Goal: Transaction & Acquisition: Purchase product/service

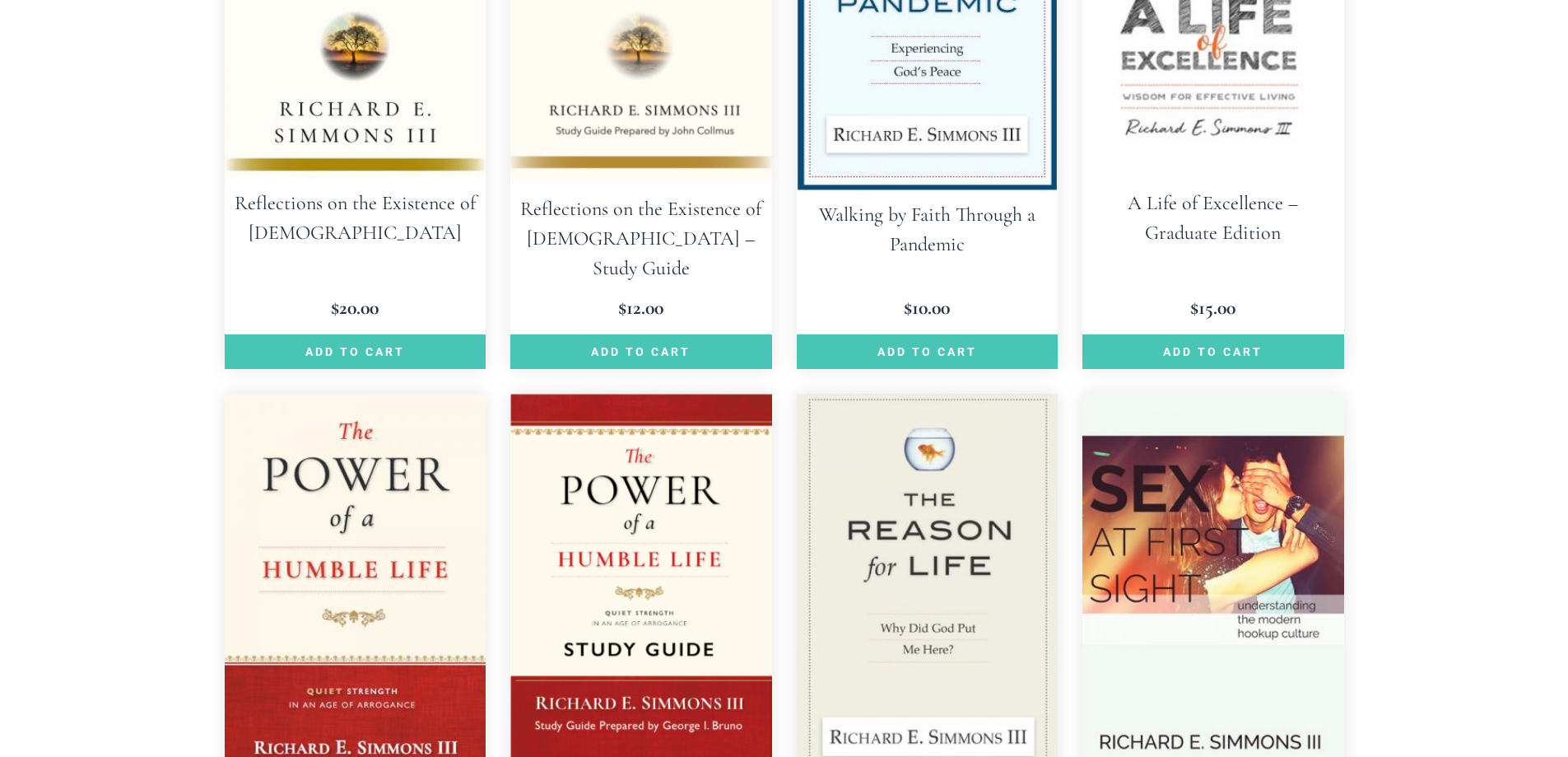
scroll to position [1894, 0]
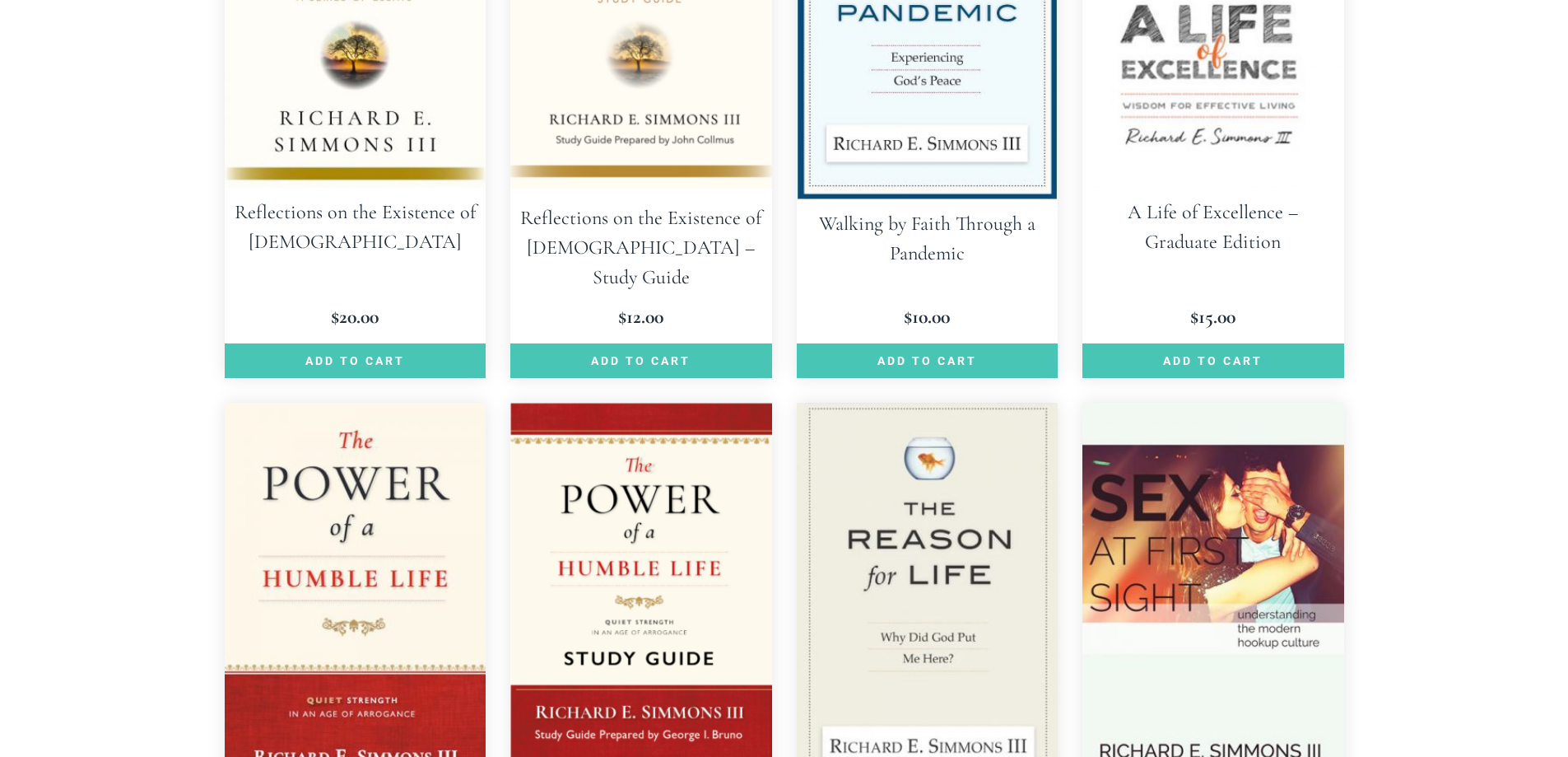
click at [1233, 431] on img at bounding box center [1213, 598] width 261 height 392
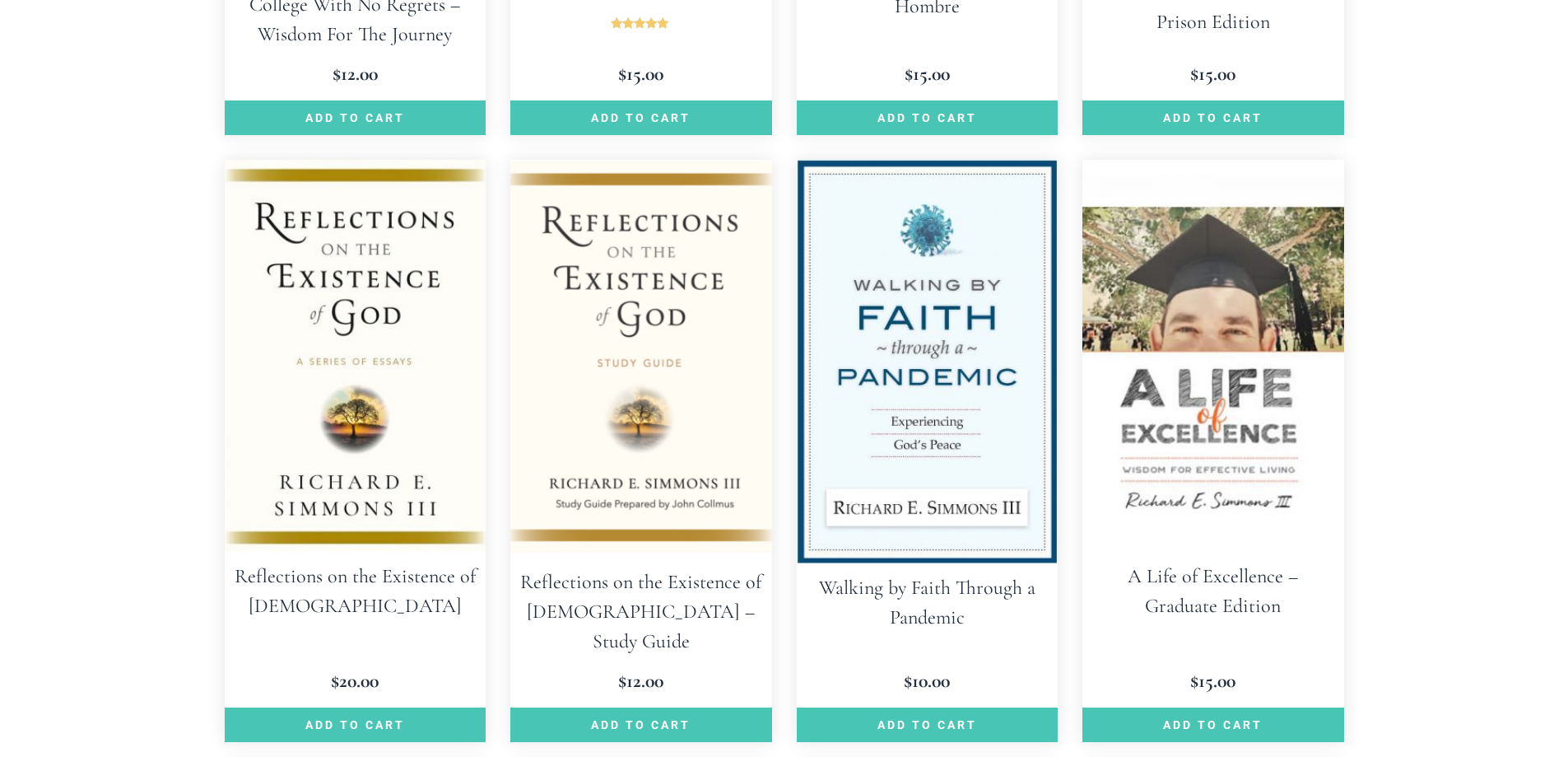
scroll to position [1564, 0]
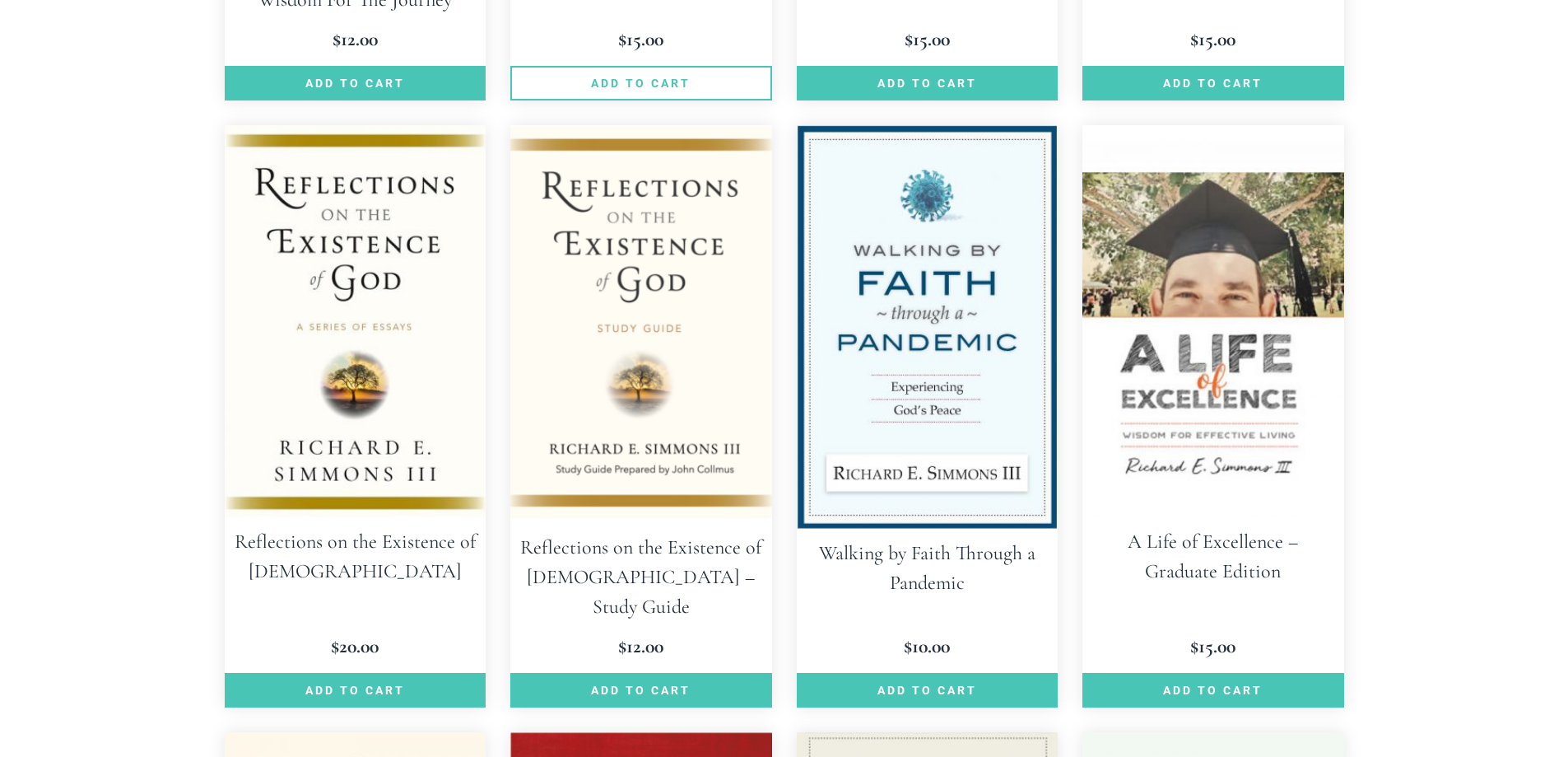
click at [670, 87] on link "Add to cart" at bounding box center [641, 83] width 261 height 34
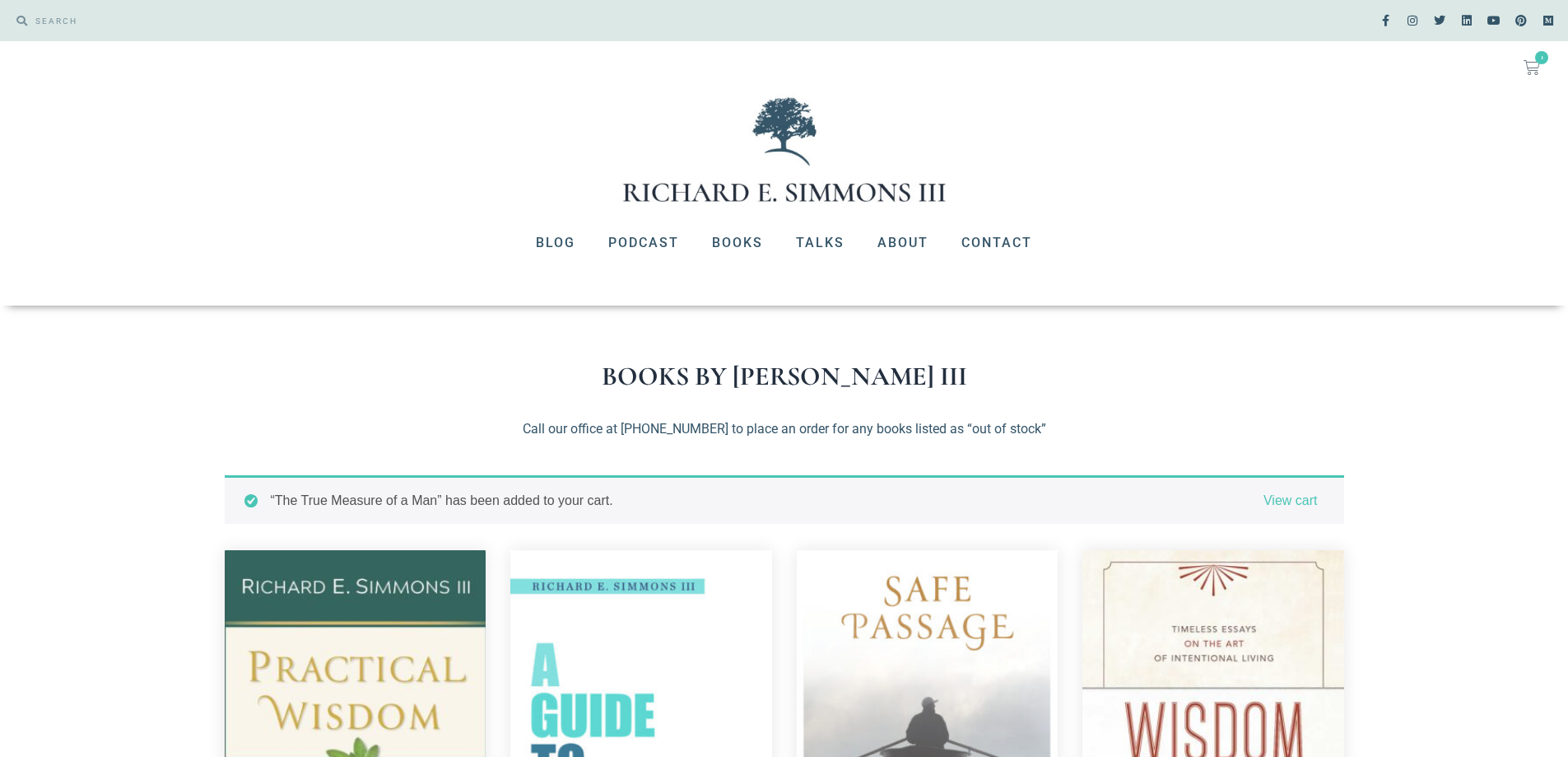
click at [1531, 63] on icon at bounding box center [1531, 67] width 16 height 16
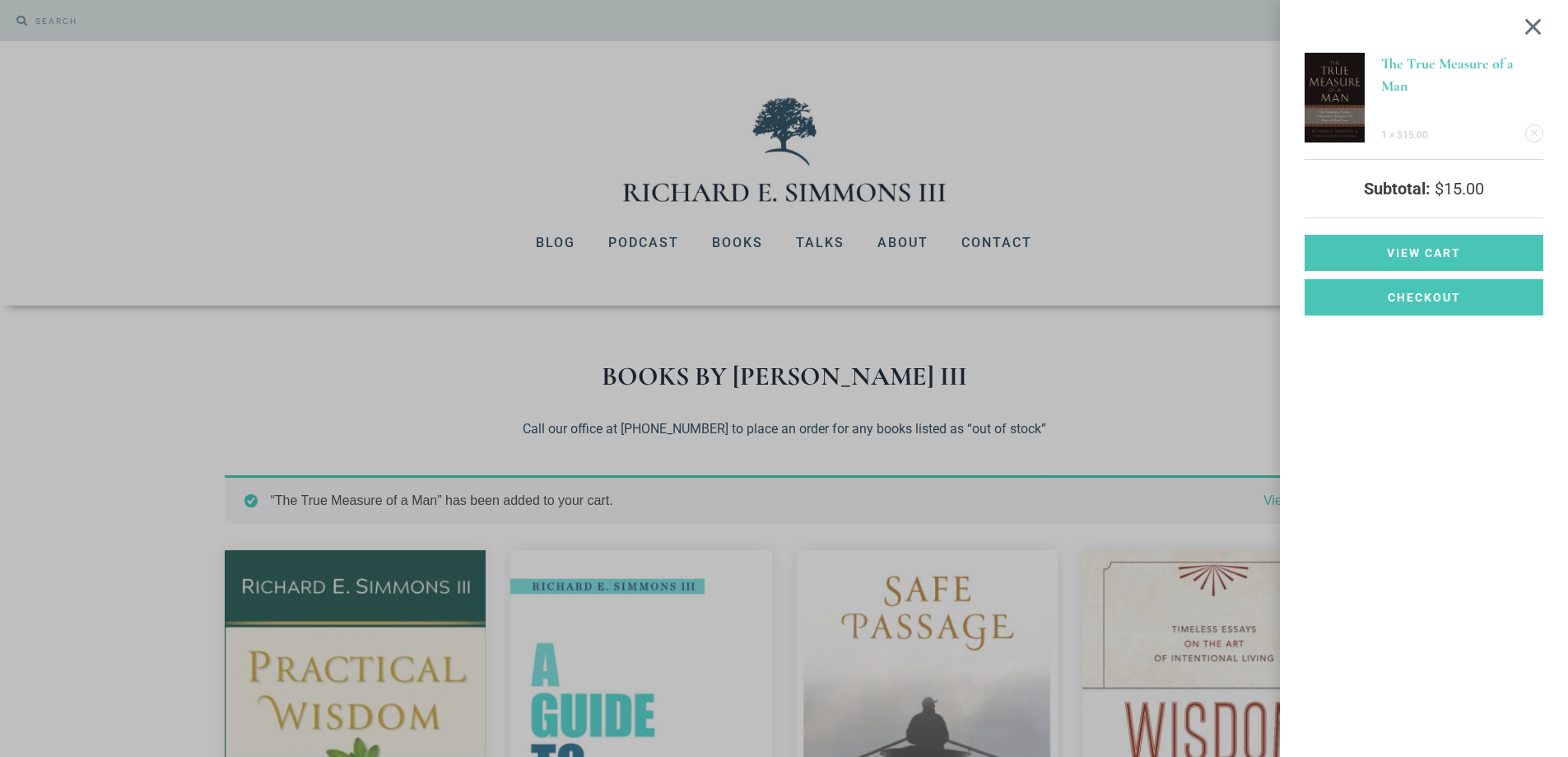
click at [1543, 28] on div at bounding box center [1533, 26] width 20 height 20
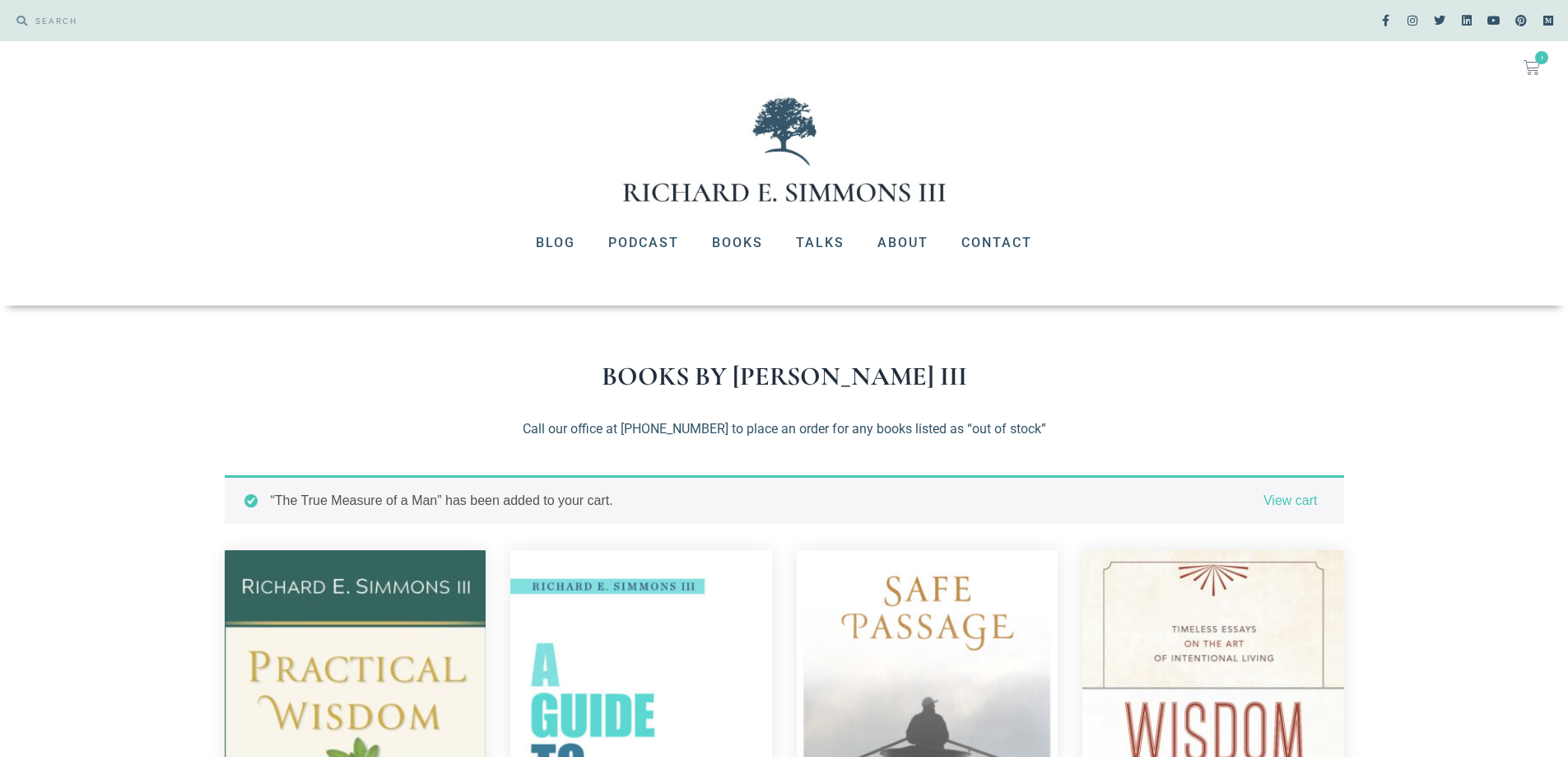
click at [1534, 57] on link "$ 15.00 1 Cart" at bounding box center [1532, 67] width 56 height 36
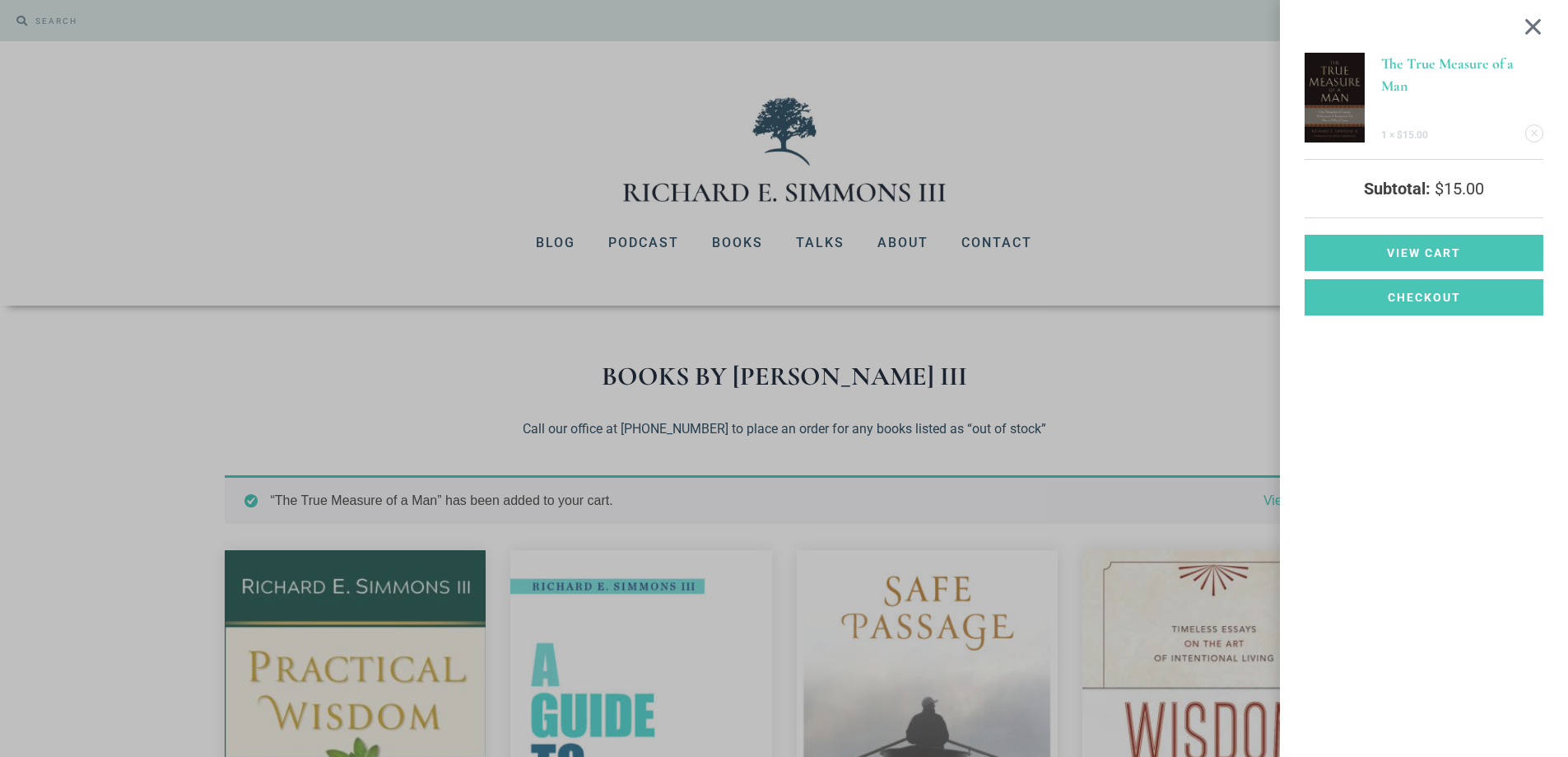
click at [1543, 30] on div at bounding box center [1533, 26] width 20 height 20
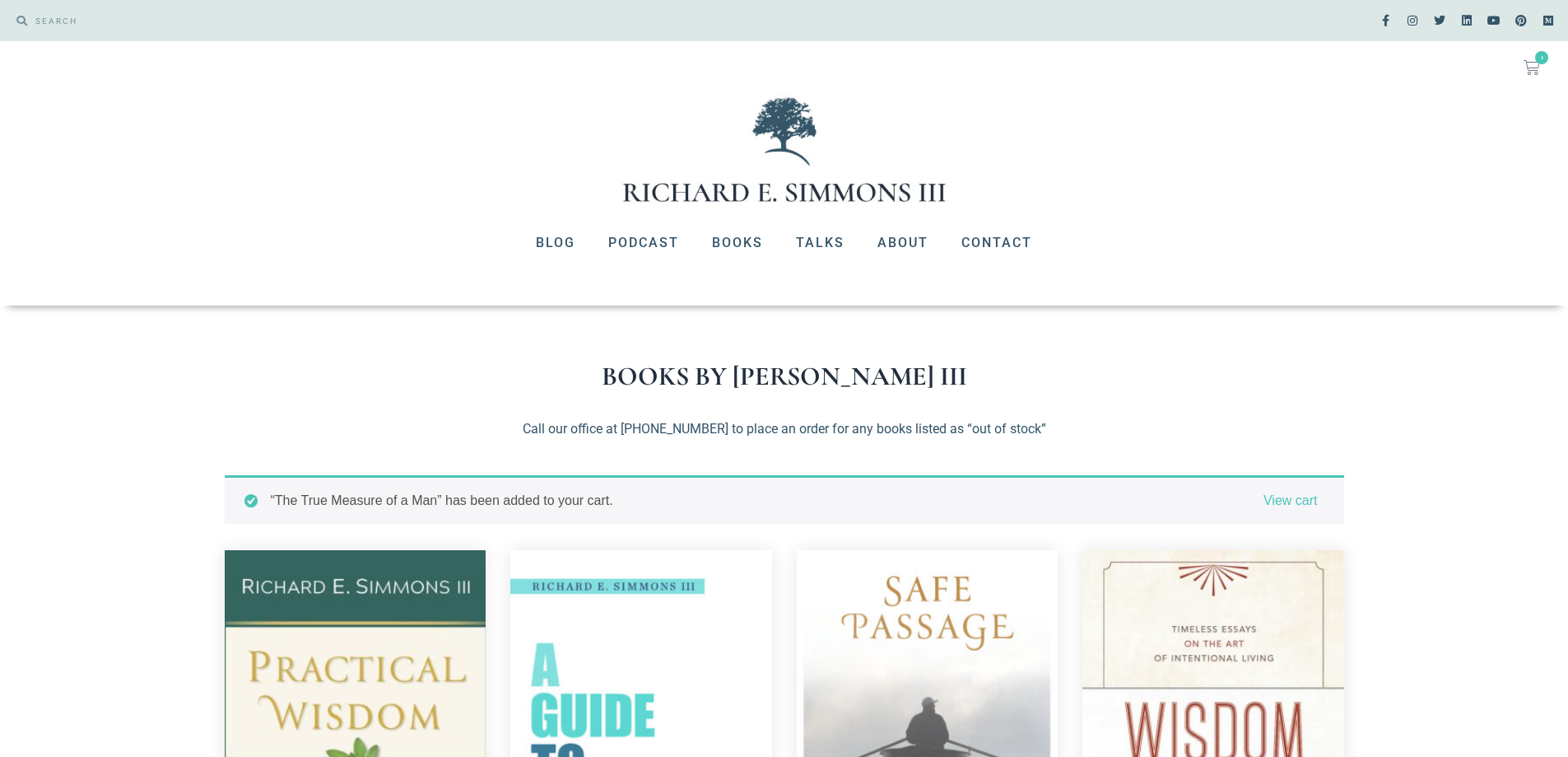
click at [1533, 63] on icon at bounding box center [1531, 67] width 16 height 16
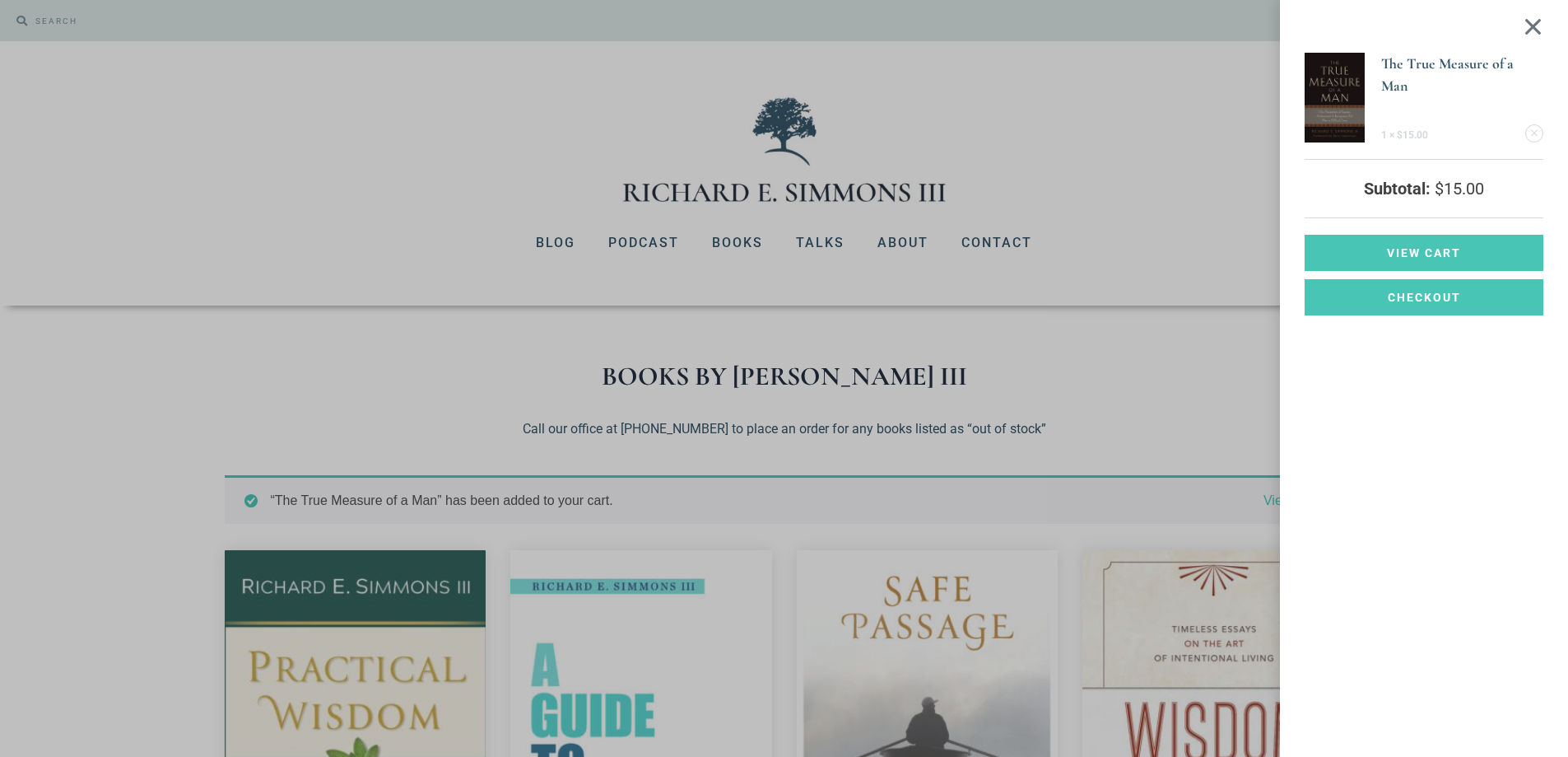
click at [1412, 63] on link "The True Measure of a Man" at bounding box center [1447, 74] width 132 height 40
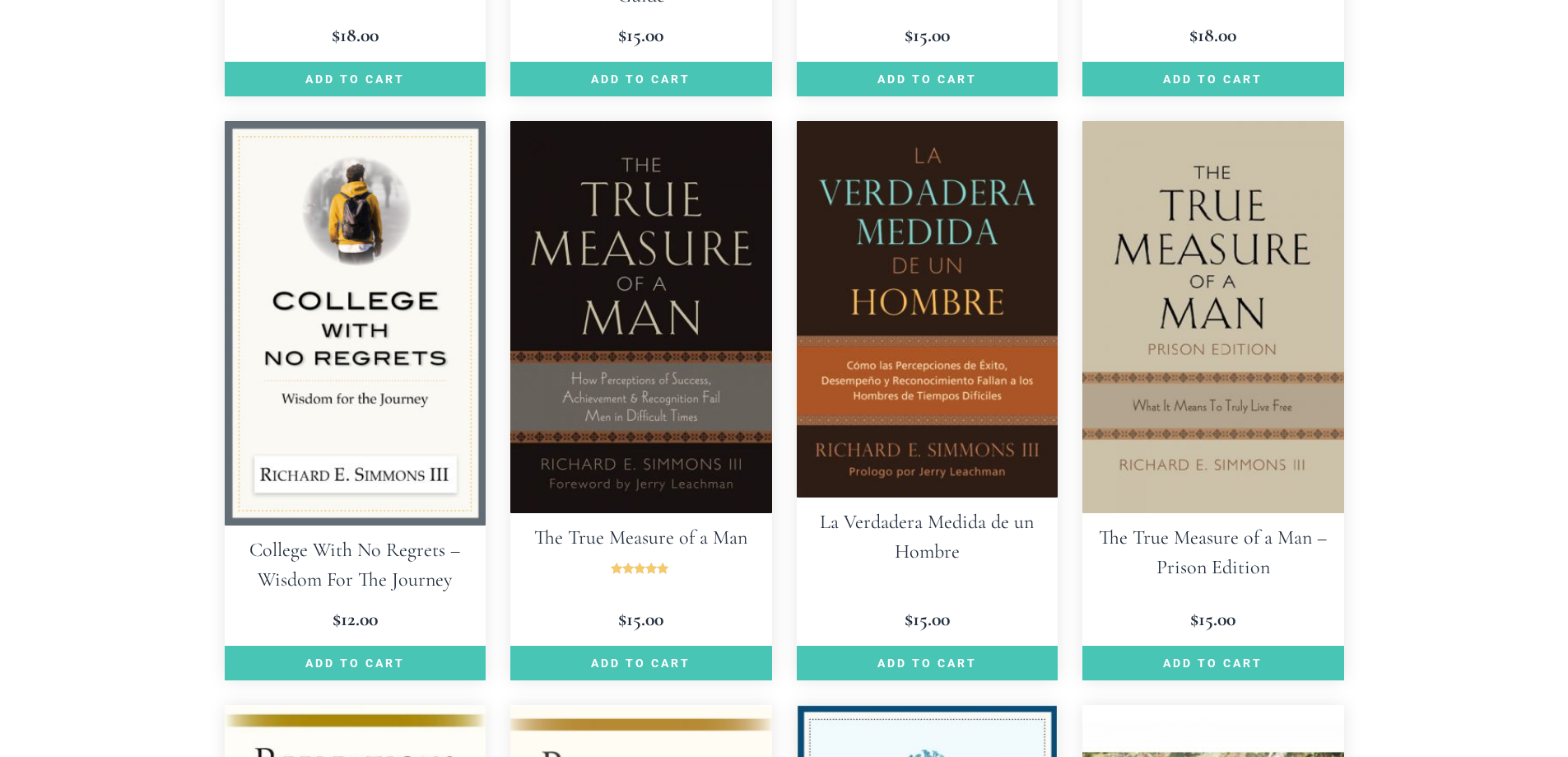
scroll to position [1071, 0]
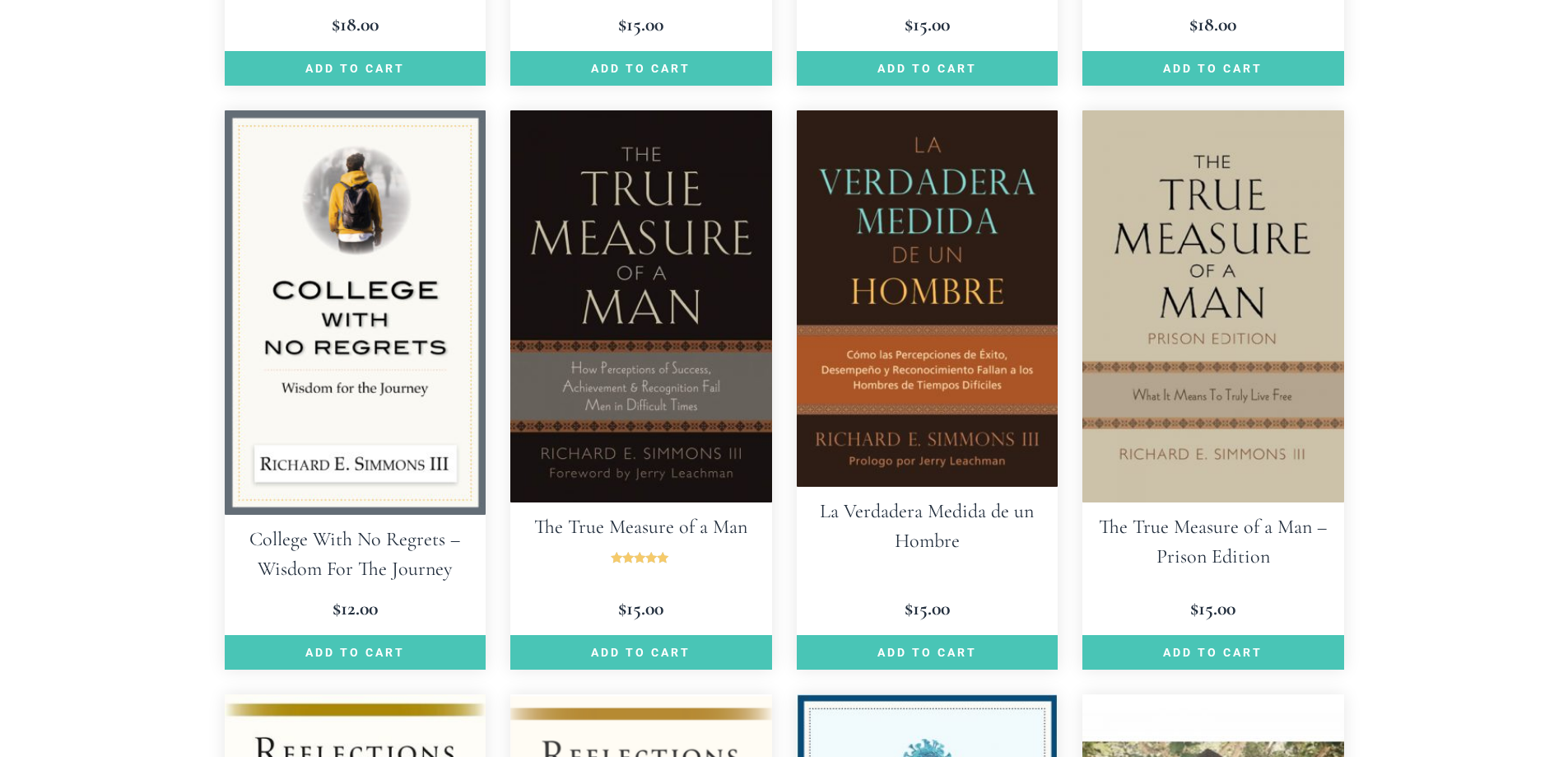
click at [1199, 301] on img at bounding box center [1213, 306] width 261 height 392
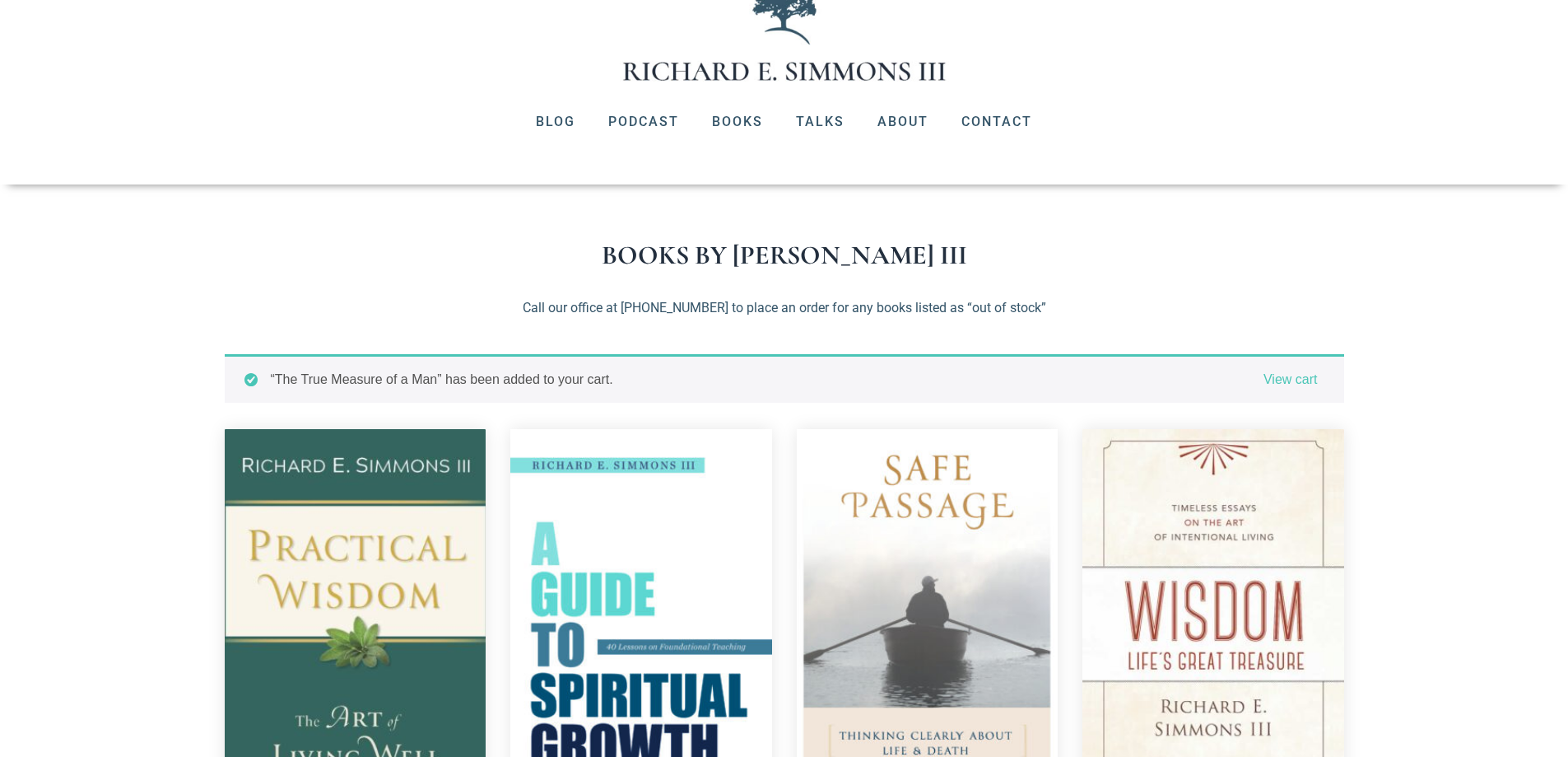
scroll to position [165, 0]
